Goal: Transaction & Acquisition: Purchase product/service

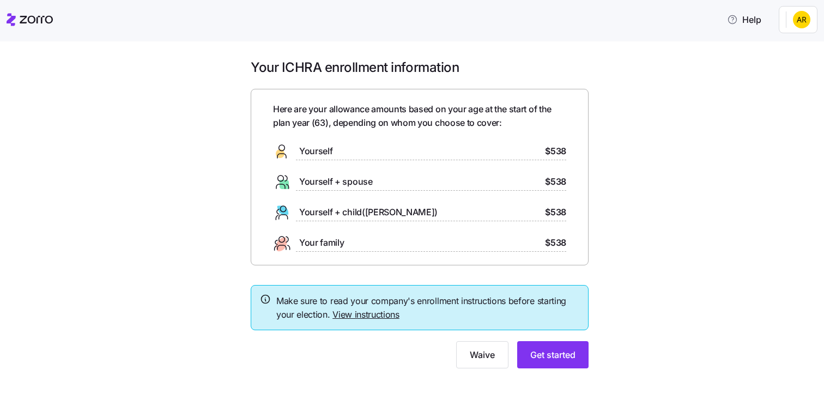
scroll to position [14, 0]
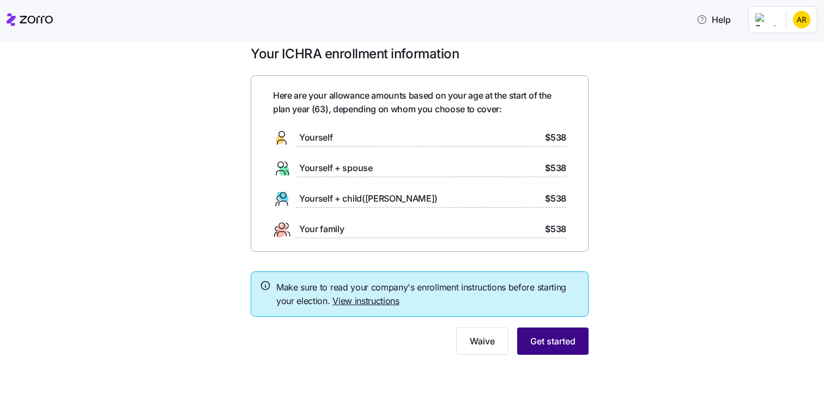
click at [547, 346] on span "Get started" at bounding box center [553, 341] width 45 height 13
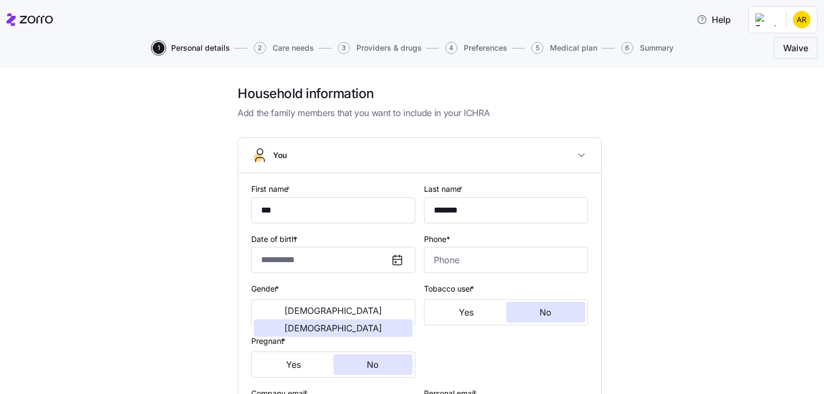
type input "**********"
type input "[PHONE_NUMBER]"
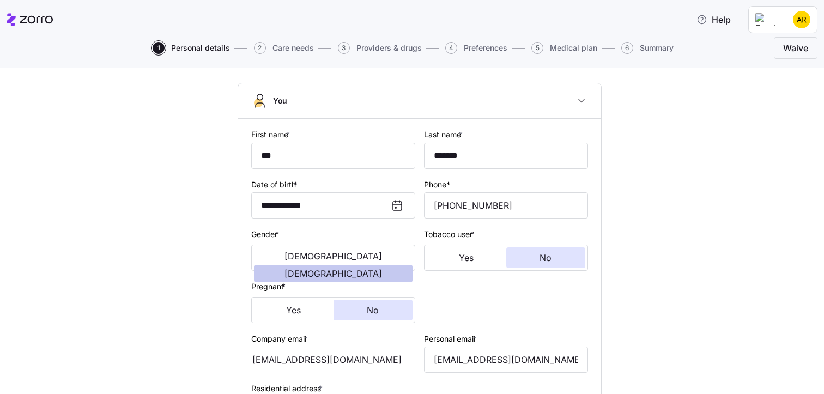
click at [357, 269] on span "[DEMOGRAPHIC_DATA]" at bounding box center [334, 273] width 98 height 9
click at [556, 260] on button "No" at bounding box center [547, 258] width 80 height 21
click at [369, 315] on span "No" at bounding box center [373, 310] width 12 height 9
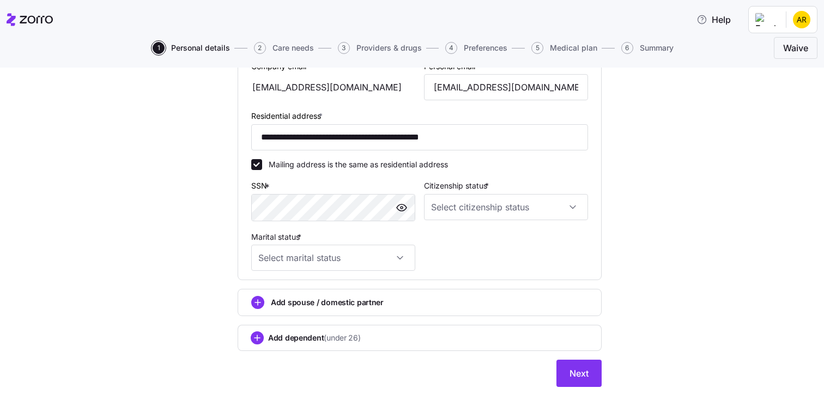
scroll to position [359, 0]
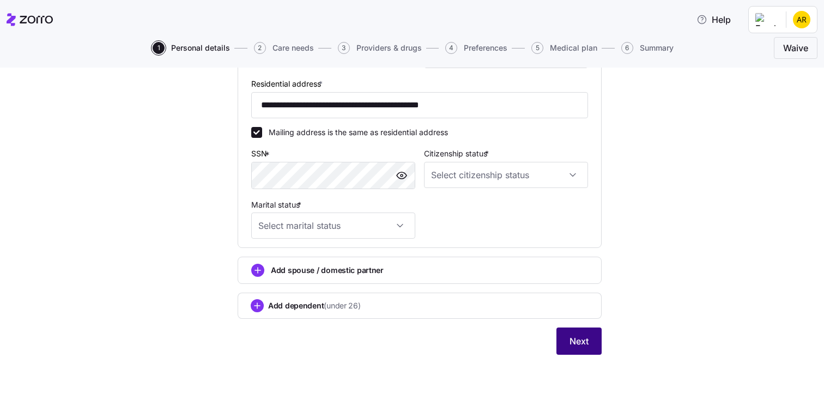
click at [570, 339] on span "Next" at bounding box center [579, 341] width 19 height 13
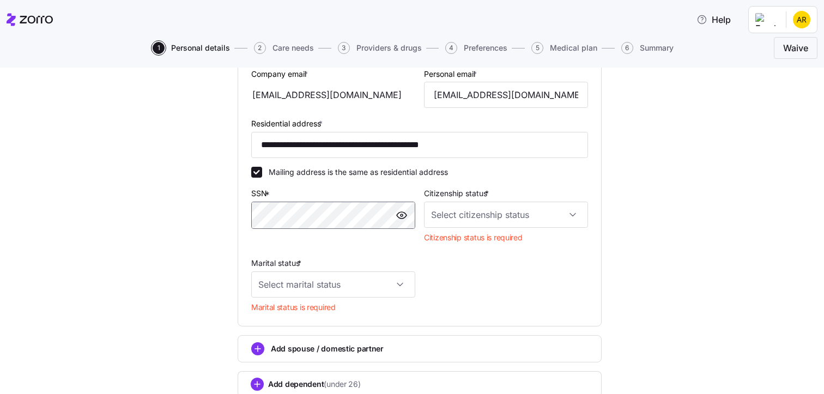
scroll to position [305, 0]
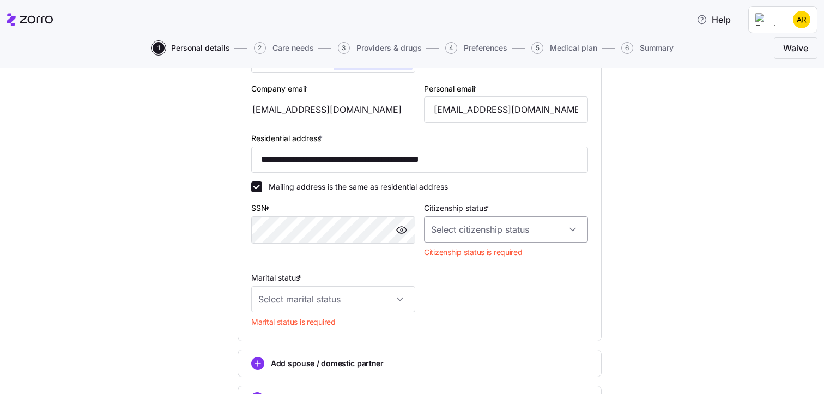
click at [572, 227] on input "Citizenship status *" at bounding box center [506, 229] width 164 height 26
click at [459, 264] on span "[DEMOGRAPHIC_DATA] citizen" at bounding box center [488, 263] width 111 height 12
type input "[DEMOGRAPHIC_DATA] citizen"
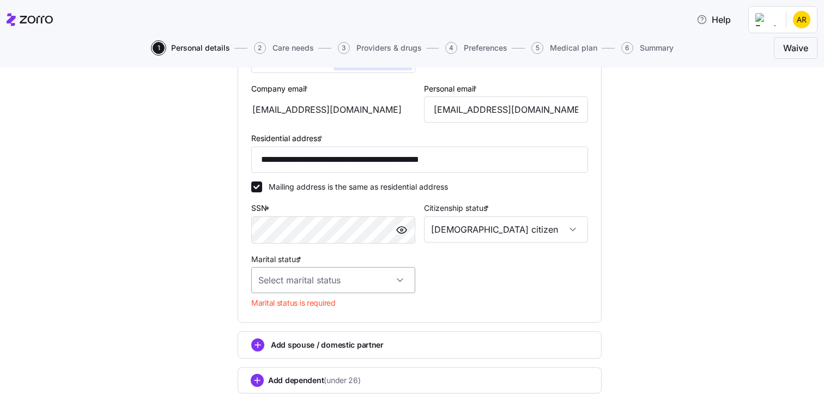
click at [398, 282] on input "Marital status *" at bounding box center [333, 280] width 164 height 26
click at [383, 335] on div "Married" at bounding box center [329, 336] width 155 height 23
type input "Married"
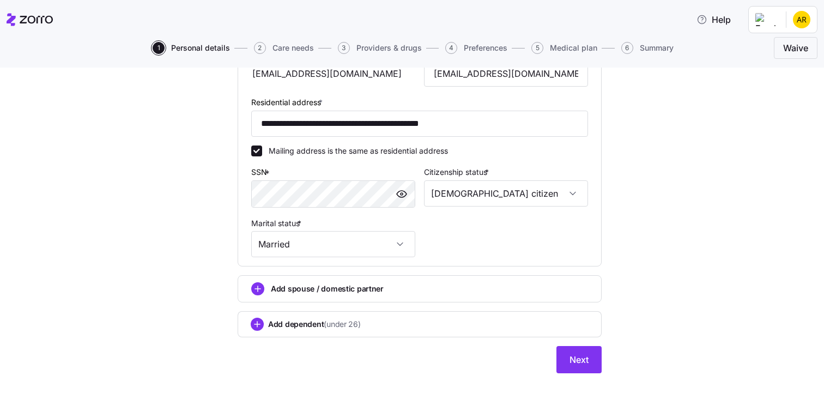
scroll to position [359, 0]
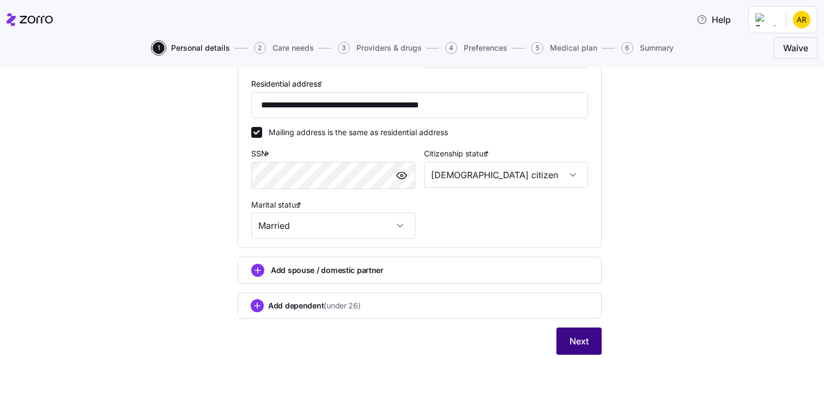
click at [574, 340] on span "Next" at bounding box center [579, 341] width 19 height 13
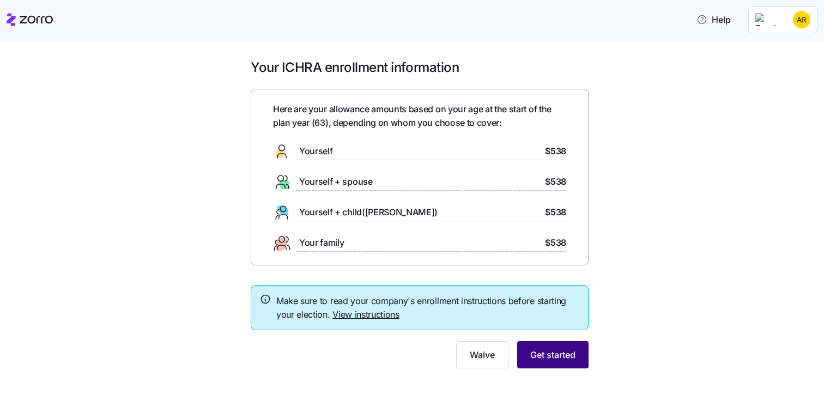
click at [547, 359] on span "Get started" at bounding box center [553, 354] width 45 height 13
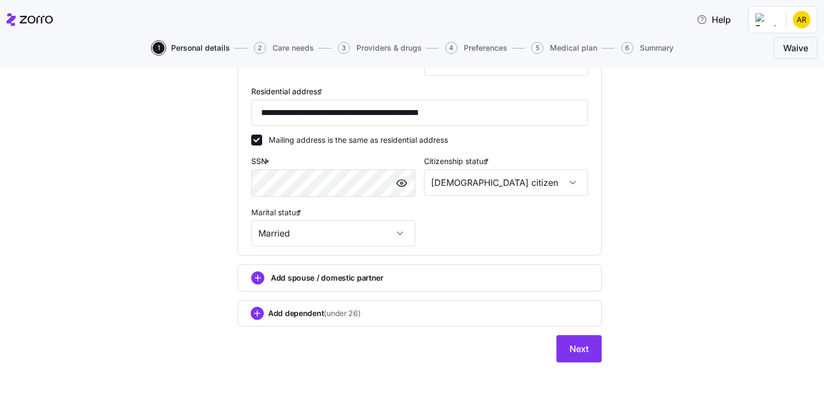
scroll to position [359, 0]
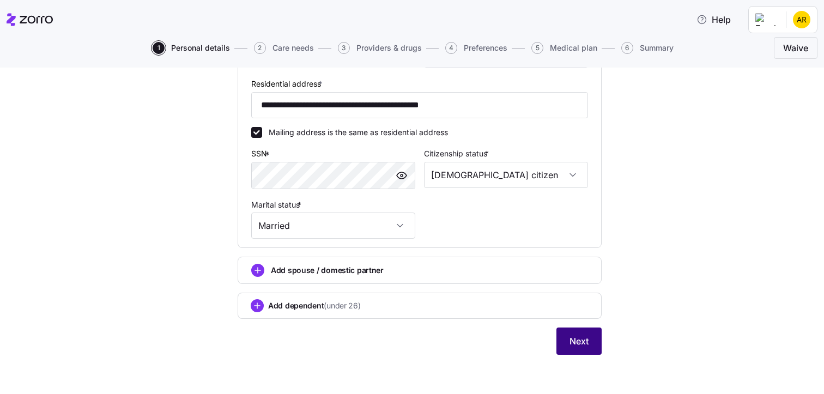
click at [578, 345] on span "Next" at bounding box center [579, 341] width 19 height 13
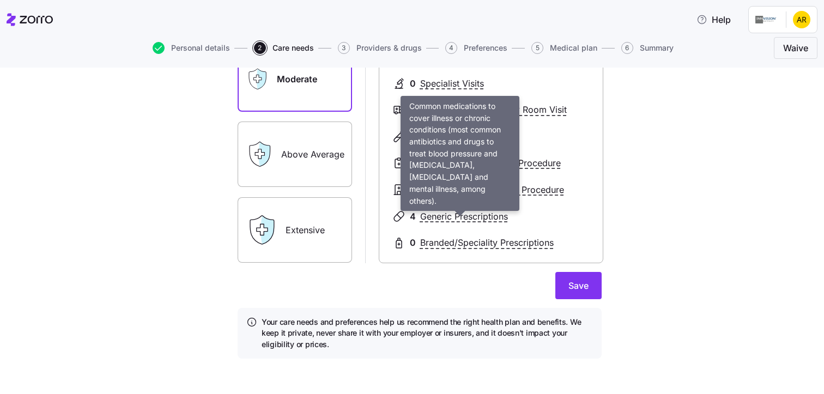
scroll to position [177, 0]
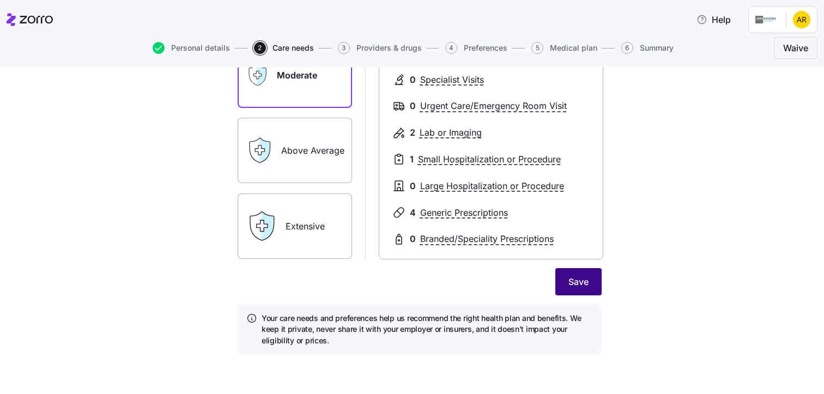
click at [569, 284] on span "Save" at bounding box center [579, 281] width 20 height 13
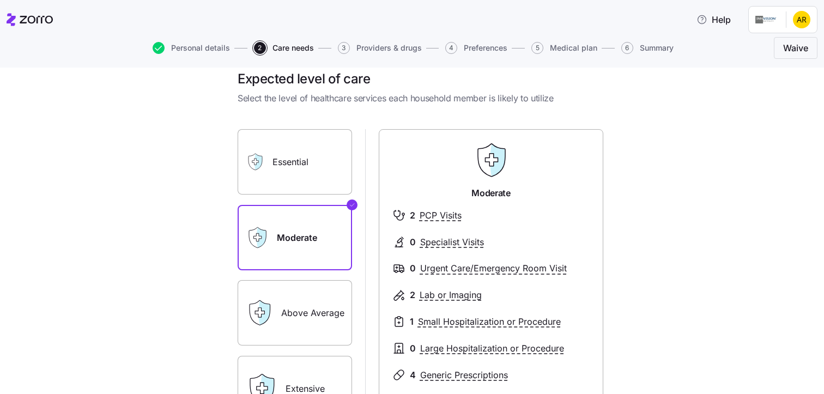
scroll to position [0, 0]
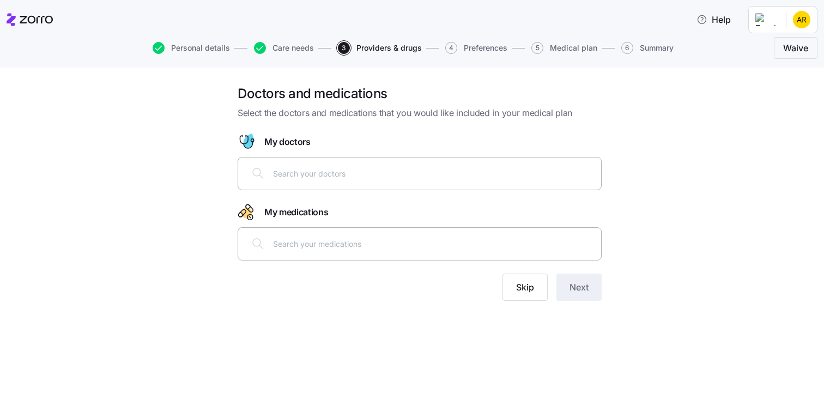
click at [280, 174] on input "text" at bounding box center [434, 173] width 322 height 12
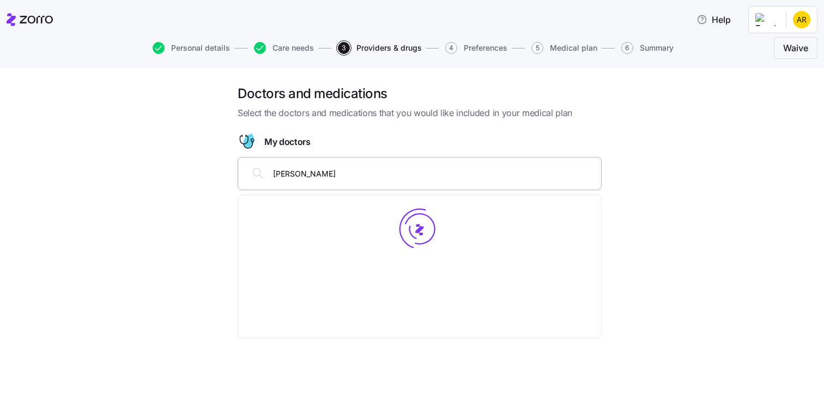
type input "[PERSON_NAME]"
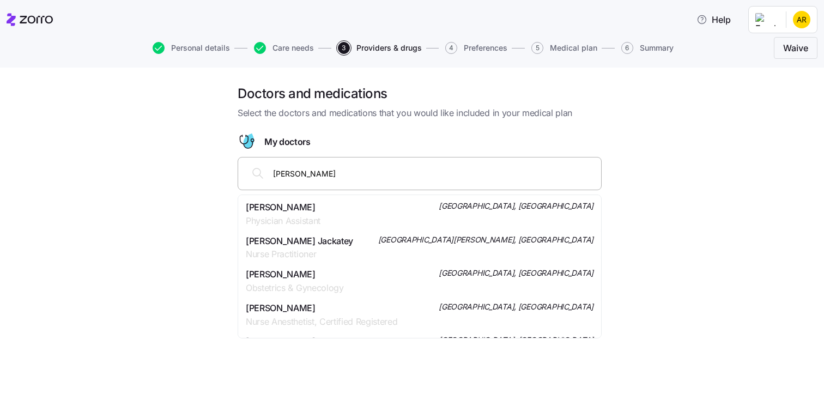
click at [291, 210] on span "[PERSON_NAME]" at bounding box center [283, 208] width 75 height 14
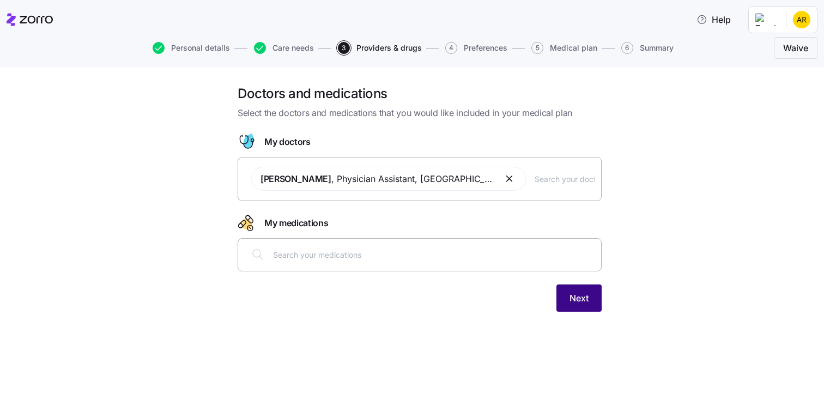
click at [581, 300] on span "Next" at bounding box center [579, 298] width 19 height 13
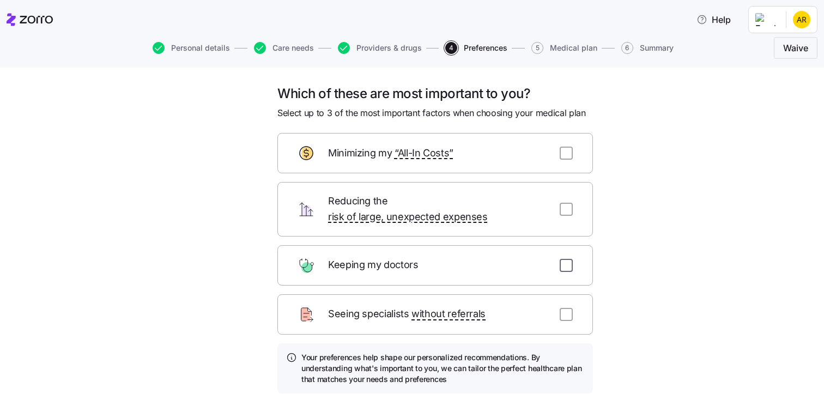
click at [565, 259] on input "checkbox" at bounding box center [566, 265] width 13 height 13
checkbox input "true"
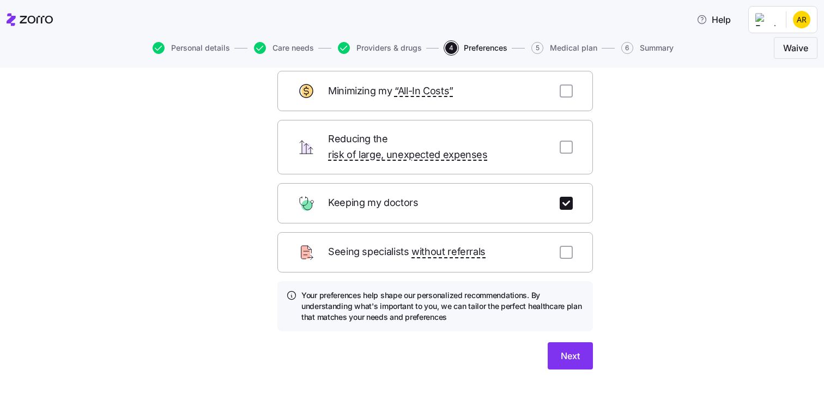
scroll to position [76, 0]
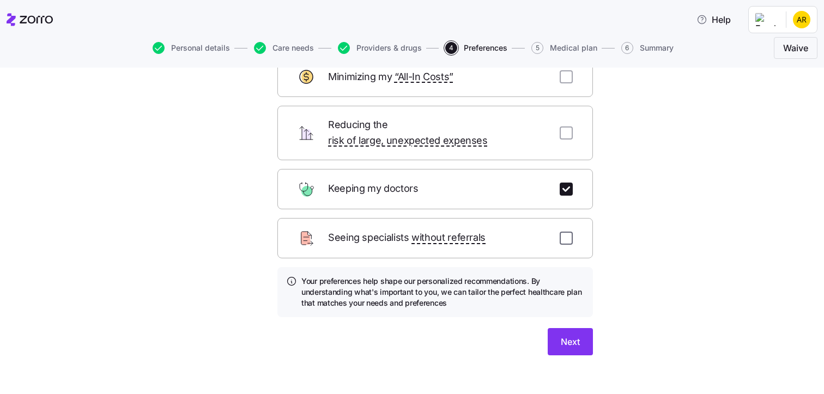
click at [565, 232] on input "checkbox" at bounding box center [566, 238] width 13 height 13
checkbox input "true"
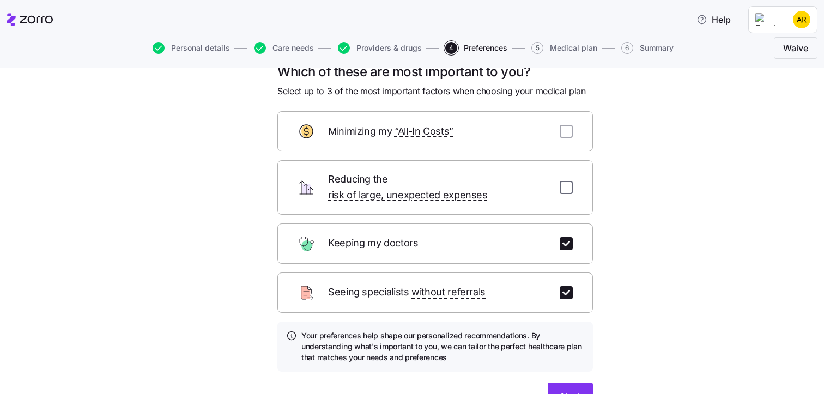
click at [560, 181] on input "checkbox" at bounding box center [566, 187] width 13 height 13
checkbox input "true"
click at [567, 390] on span "Next" at bounding box center [570, 396] width 19 height 13
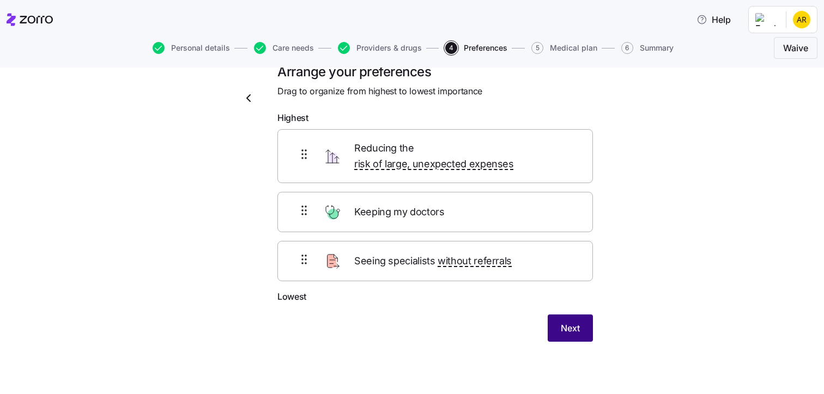
scroll to position [8, 0]
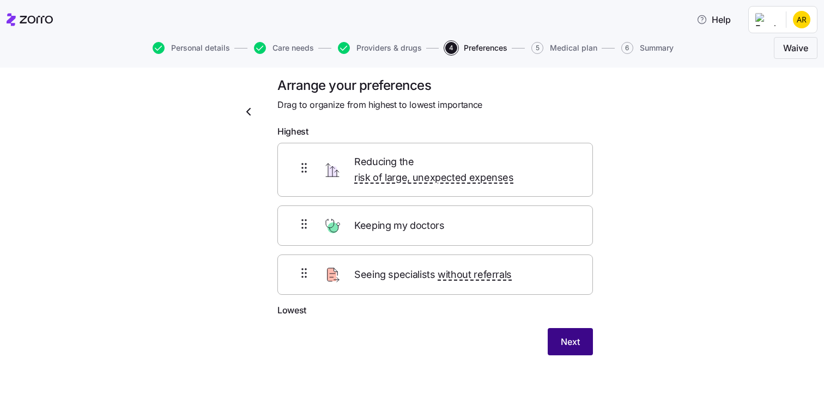
click at [568, 335] on span "Next" at bounding box center [570, 341] width 19 height 13
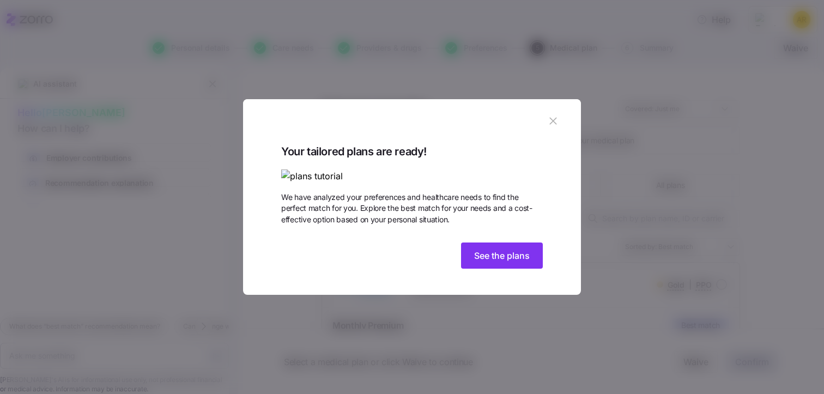
click at [355, 170] on img at bounding box center [412, 177] width 262 height 14
click at [499, 262] on span "See the plans" at bounding box center [502, 255] width 56 height 13
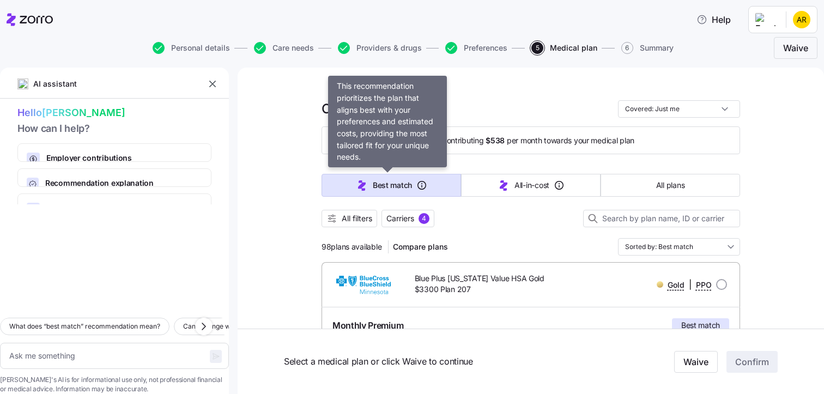
click at [374, 184] on span "Best match" at bounding box center [392, 185] width 39 height 11
click at [333, 183] on button "Best match" at bounding box center [392, 185] width 140 height 23
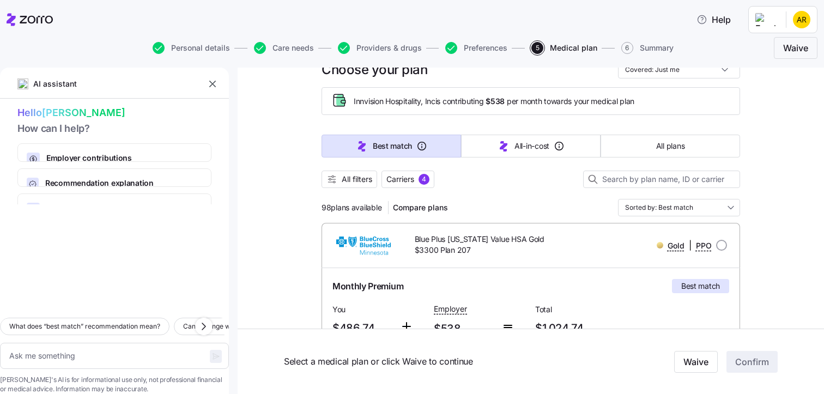
scroll to position [55, 0]
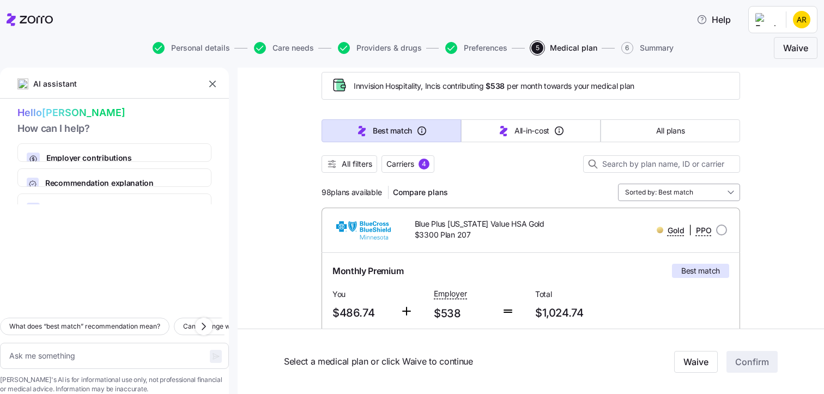
click at [727, 190] on input "Sorted by: Best match" at bounding box center [679, 192] width 122 height 17
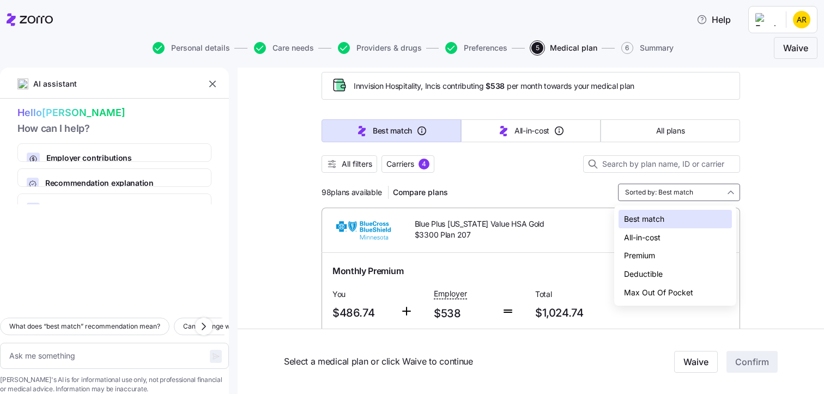
click at [627, 256] on div "Premium" at bounding box center [675, 255] width 113 height 19
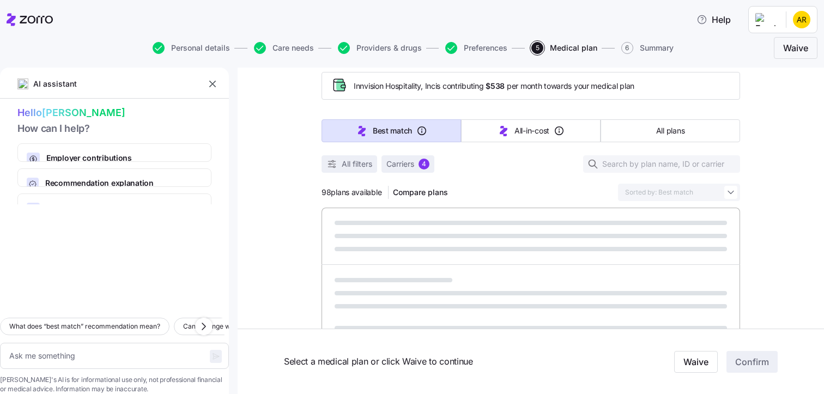
type textarea "x"
type input "Sorted by: Premium"
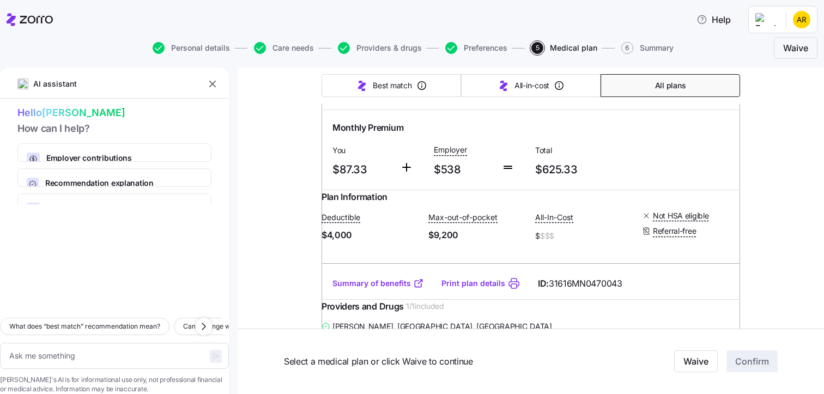
scroll to position [818, 0]
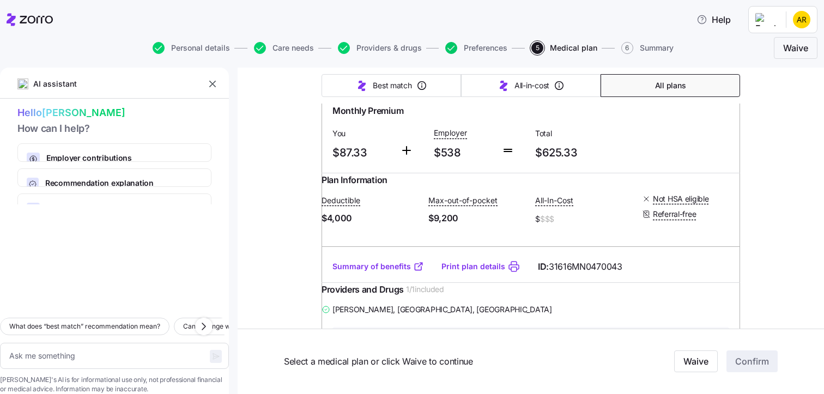
click at [452, 47] on icon "button" at bounding box center [451, 48] width 7 height 5
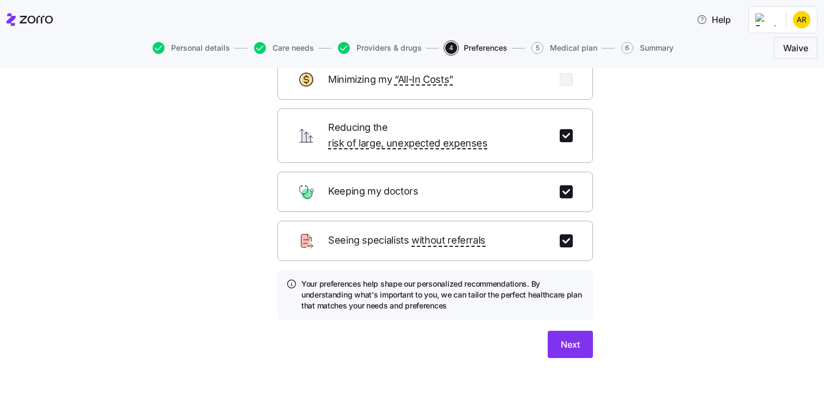
scroll to position [76, 0]
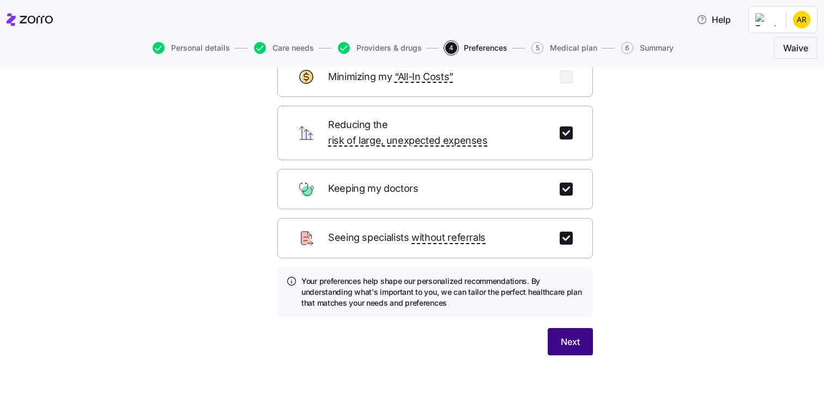
click at [562, 335] on span "Next" at bounding box center [570, 341] width 19 height 13
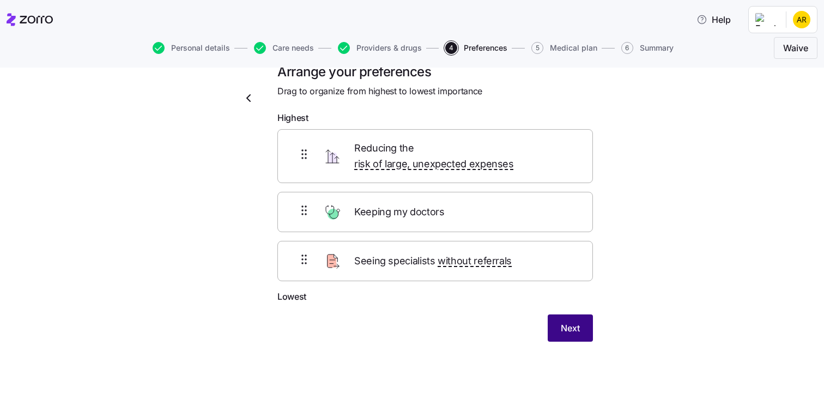
scroll to position [8, 0]
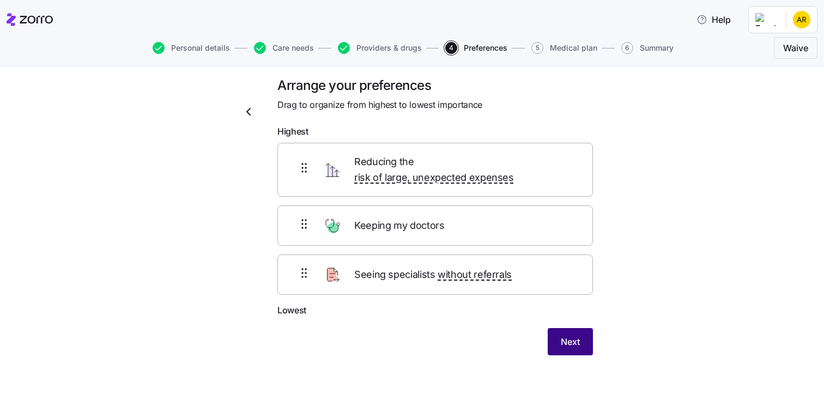
click at [565, 335] on span "Next" at bounding box center [570, 341] width 19 height 13
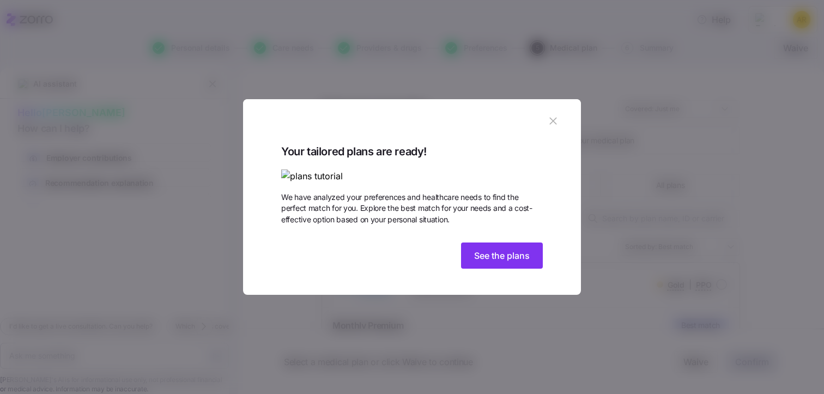
click at [333, 170] on img at bounding box center [412, 177] width 262 height 14
click at [504, 262] on span "See the plans" at bounding box center [502, 255] width 56 height 13
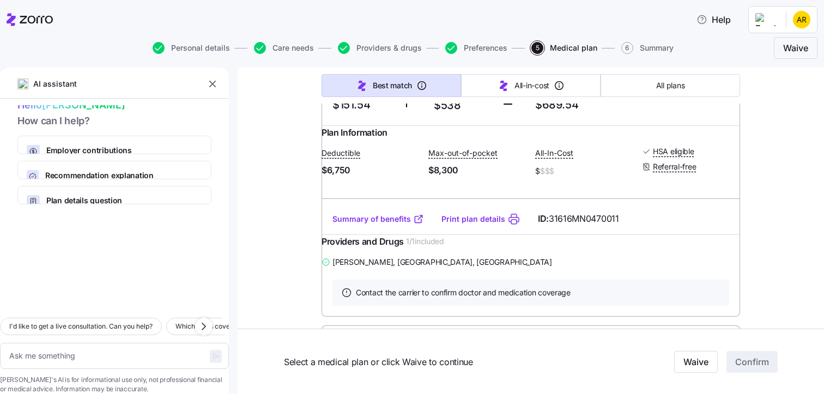
scroll to position [1254, 0]
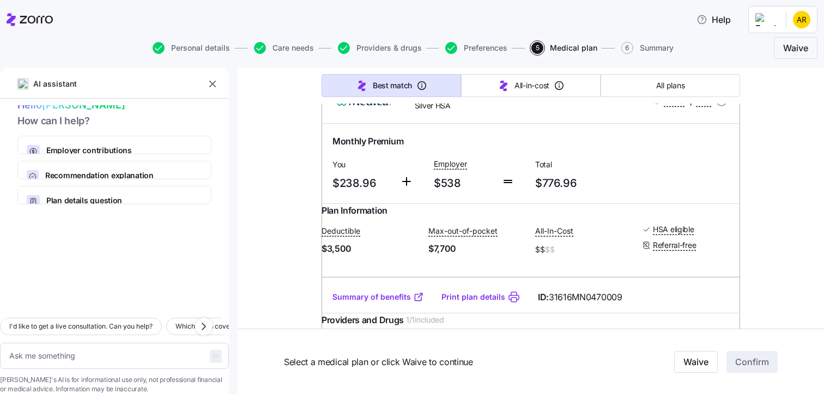
type textarea "x"
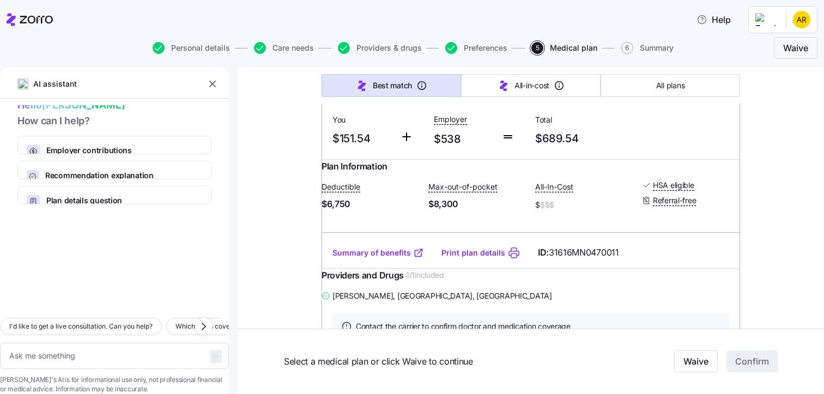
scroll to position [1145, 0]
